Goal: Information Seeking & Learning: Learn about a topic

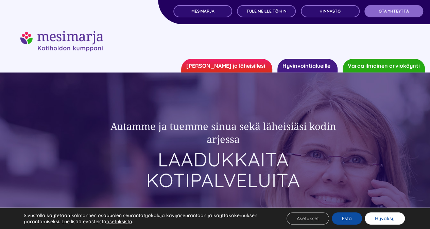
click at [382, 219] on button "Hyväksy" at bounding box center [384, 218] width 40 height 12
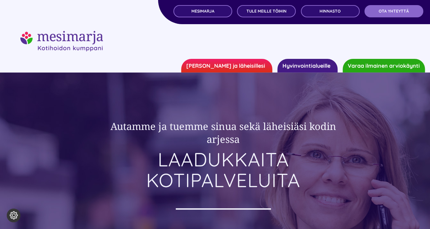
click at [245, 67] on link "[PERSON_NAME] ja läheisillesi" at bounding box center [226, 66] width 91 height 14
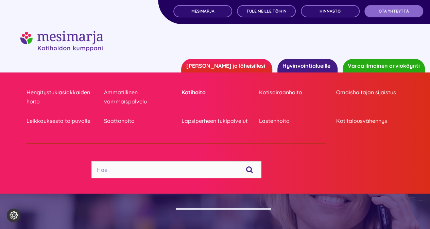
click at [199, 88] on link "Kotihoito" at bounding box center [214, 92] width 67 height 9
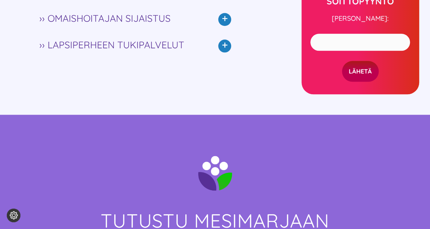
scroll to position [1528, 0]
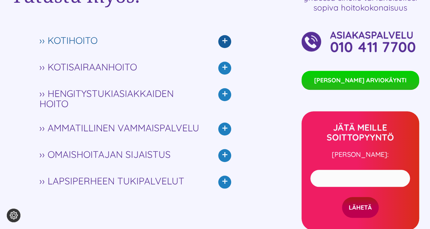
click at [227, 39] on icon at bounding box center [224, 41] width 13 height 13
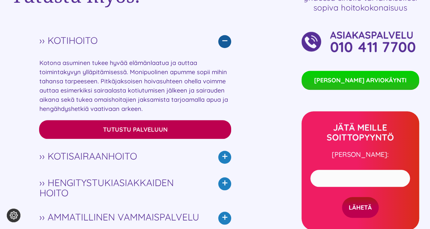
click at [216, 128] on link "Tutustu palveluun" at bounding box center [135, 129] width 192 height 19
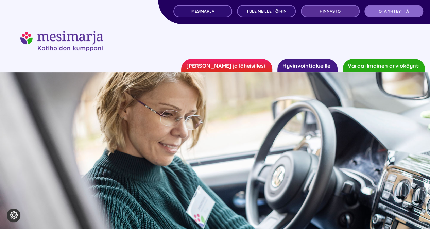
click at [332, 9] on span "Hinnasto" at bounding box center [329, 11] width 21 height 5
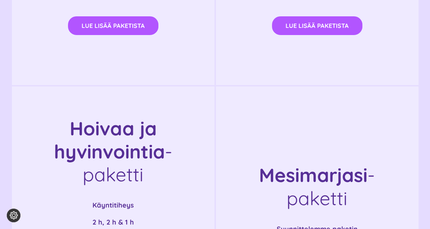
scroll to position [1053, 0]
